Goal: Information Seeking & Learning: Understand process/instructions

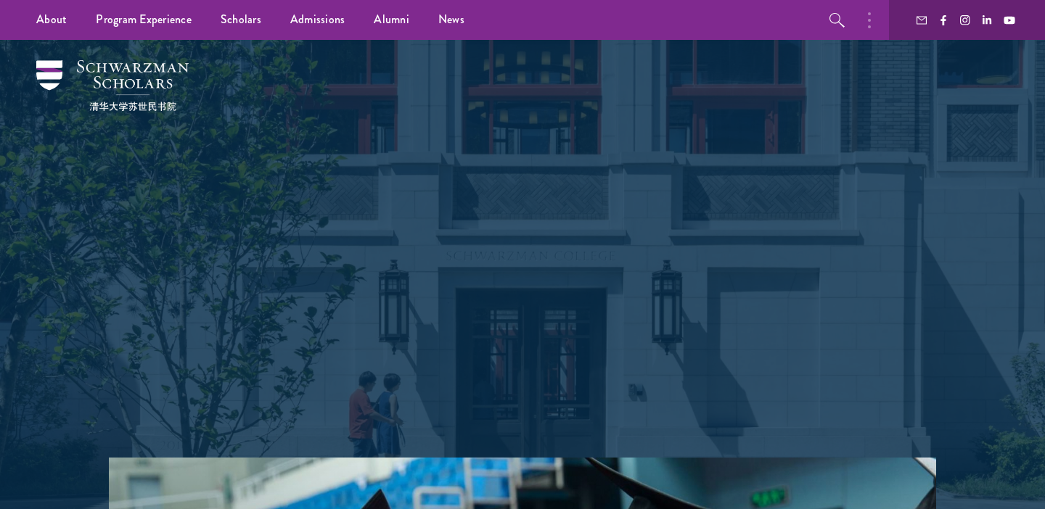
click at [871, 25] on button "button" at bounding box center [873, 20] width 32 height 40
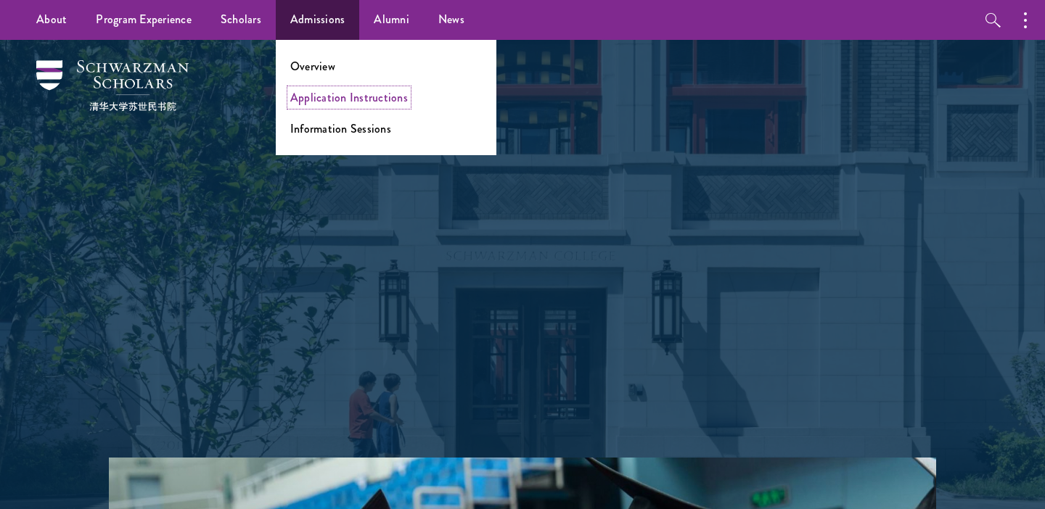
click at [322, 100] on link "Application Instructions" at bounding box center [349, 97] width 118 height 17
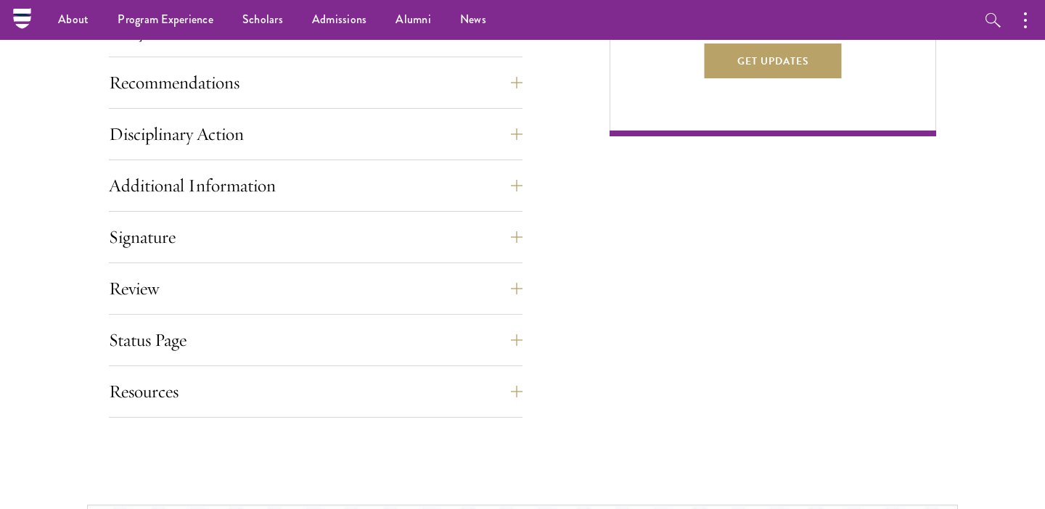
scroll to position [801, 0]
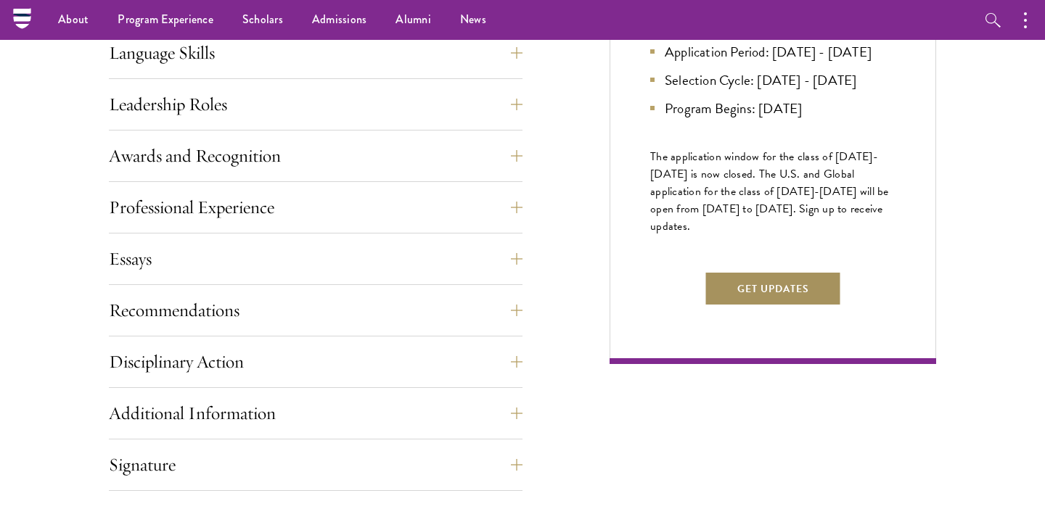
click at [733, 306] on button "Get Updates" at bounding box center [772, 288] width 137 height 35
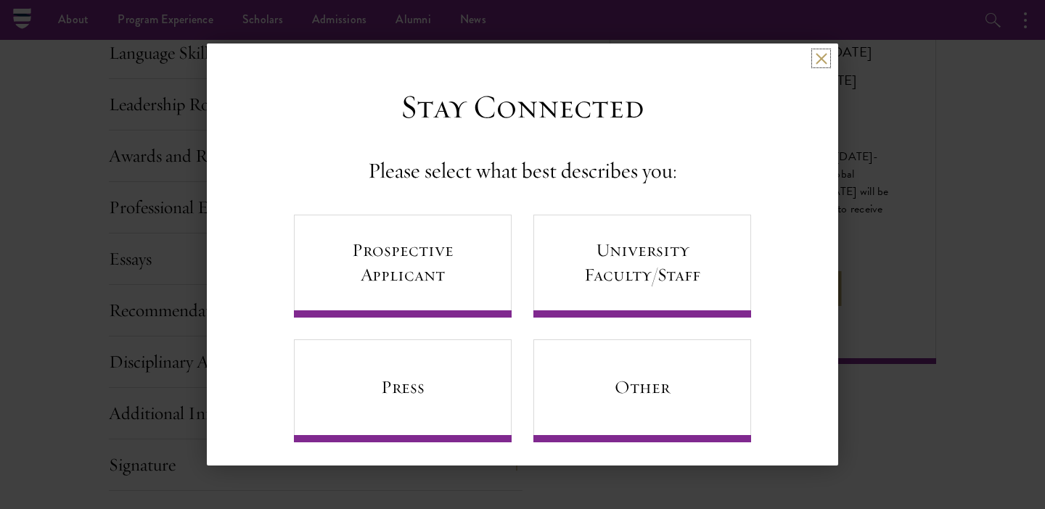
click at [823, 64] on button at bounding box center [821, 58] width 12 height 12
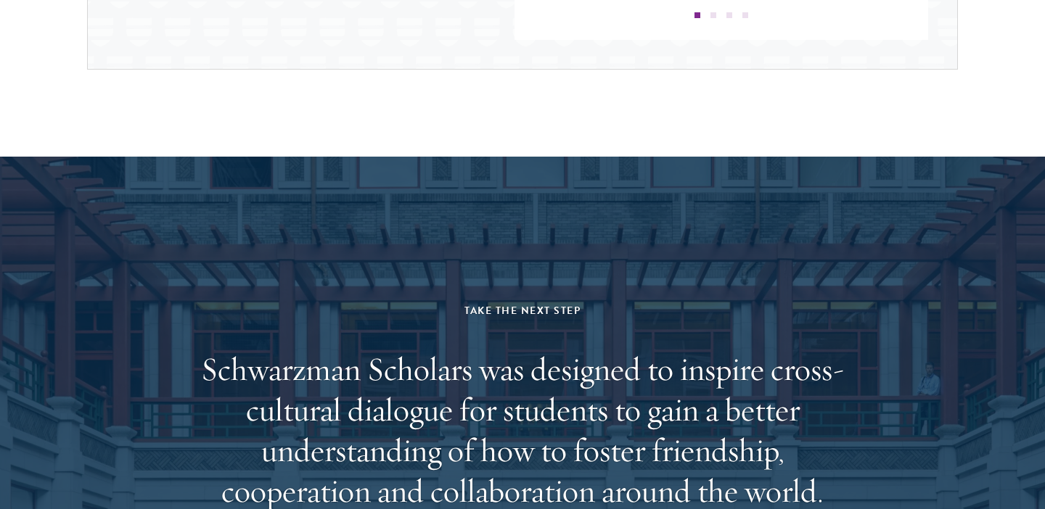
scroll to position [2411, 0]
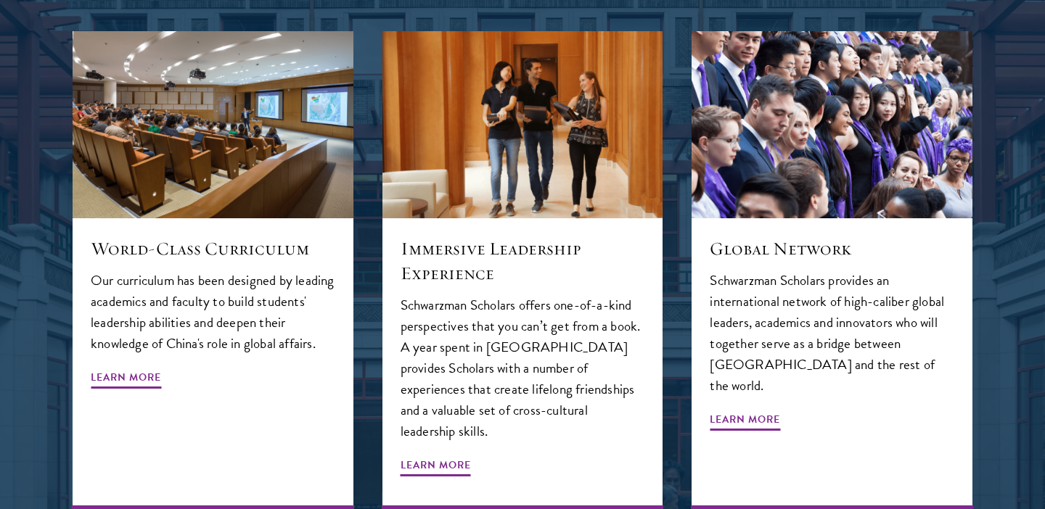
scroll to position [1874, 0]
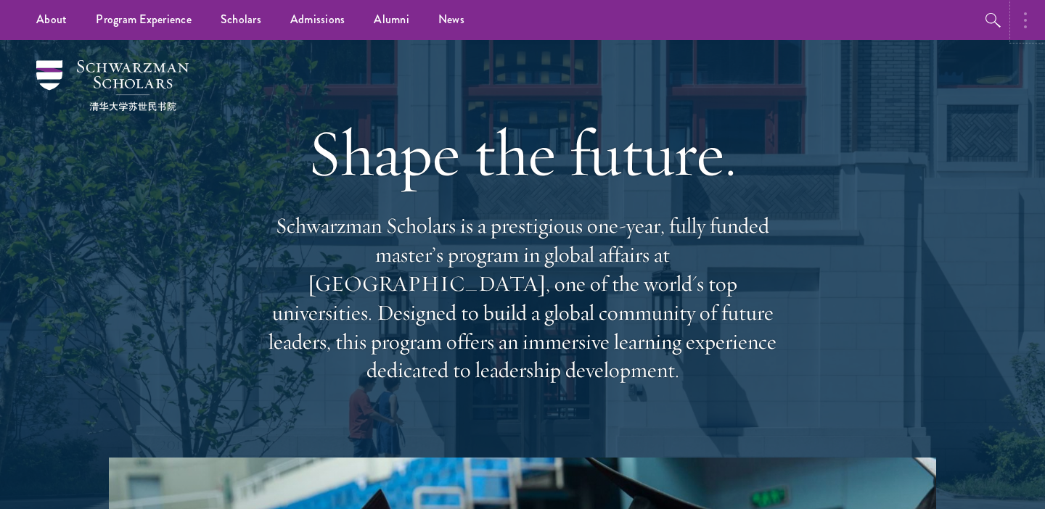
click at [1029, 20] on button "button" at bounding box center [1029, 20] width 32 height 40
